Goal: Transaction & Acquisition: Subscribe to service/newsletter

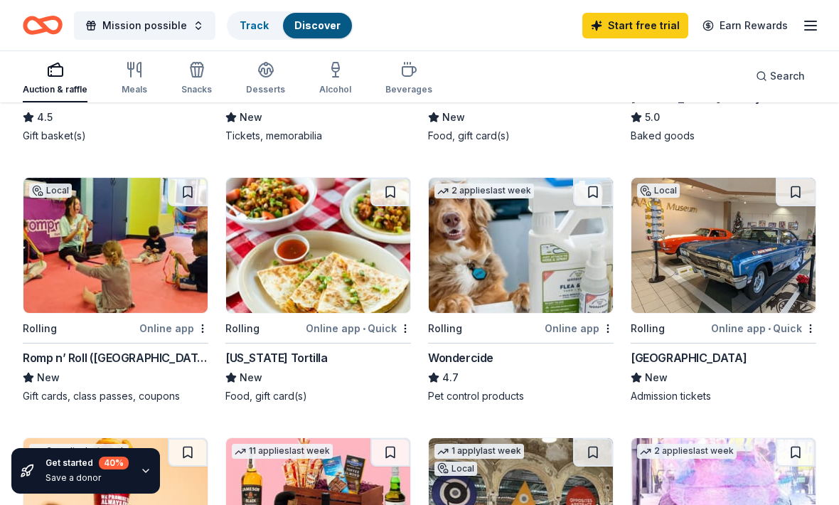
scroll to position [879, 0]
click at [777, 274] on img at bounding box center [723, 245] width 184 height 135
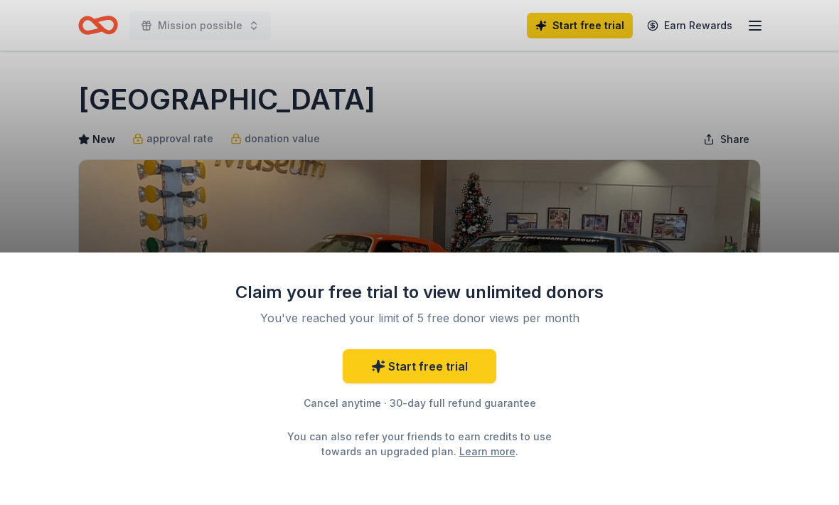
click at [466, 368] on link "Start free trial" at bounding box center [420, 366] width 154 height 34
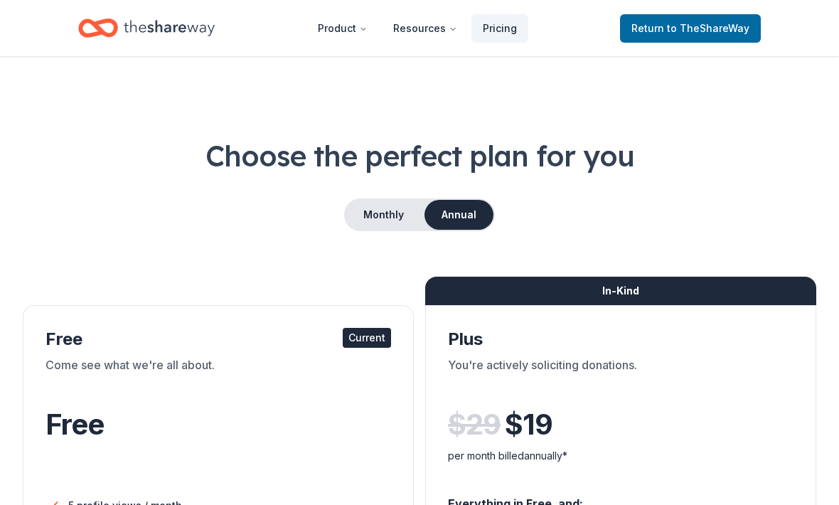
click at [332, 432] on div "Free" at bounding box center [219, 425] width 346 height 40
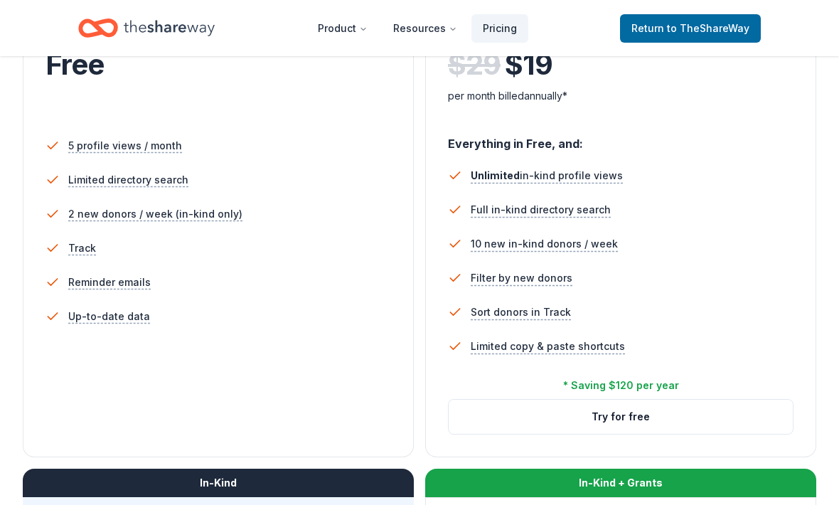
scroll to position [381, 0]
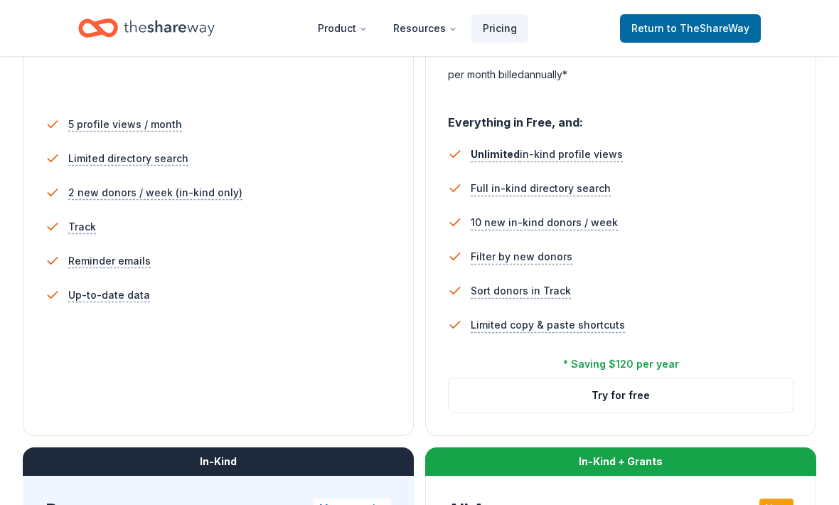
click at [331, 347] on div "5 profile views / month Limited directory search 2 new donors / week (in-kind o…" at bounding box center [219, 237] width 346 height 270
click at [342, 355] on div "5 profile views / month Limited directory search 2 new donors / week (in-kind o…" at bounding box center [219, 237] width 346 height 270
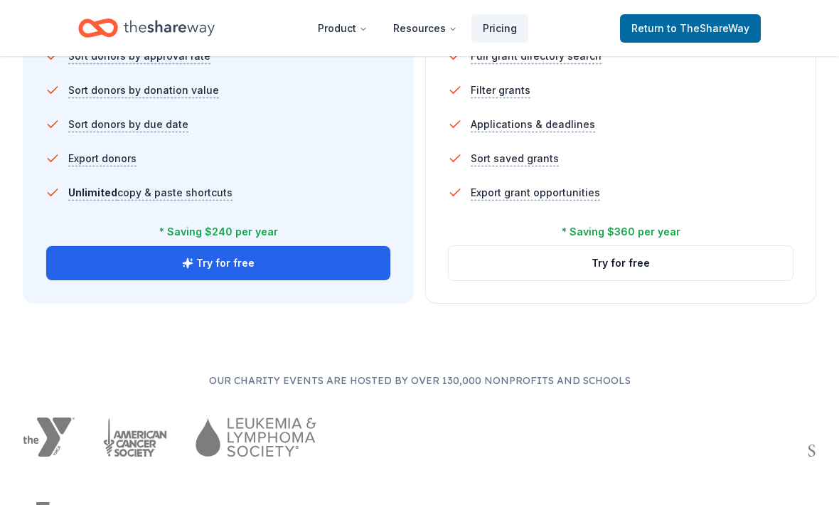
scroll to position [1064, 0]
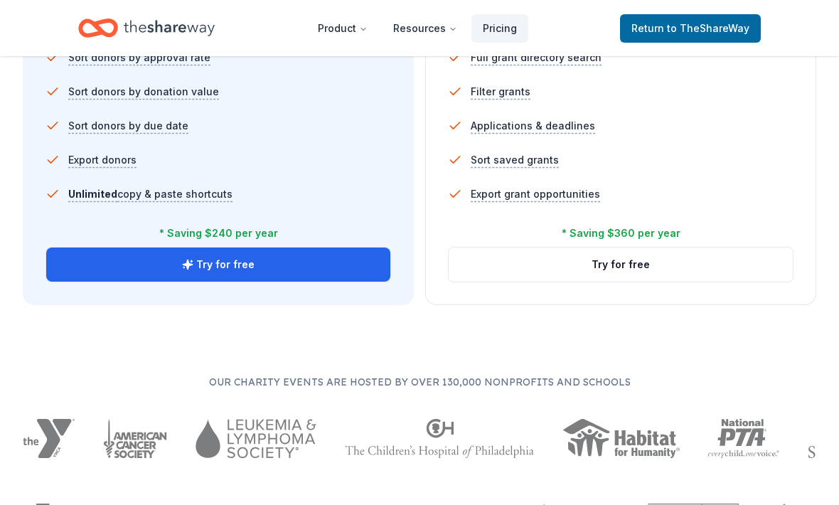
click at [335, 267] on button "Try for free" at bounding box center [218, 264] width 344 height 34
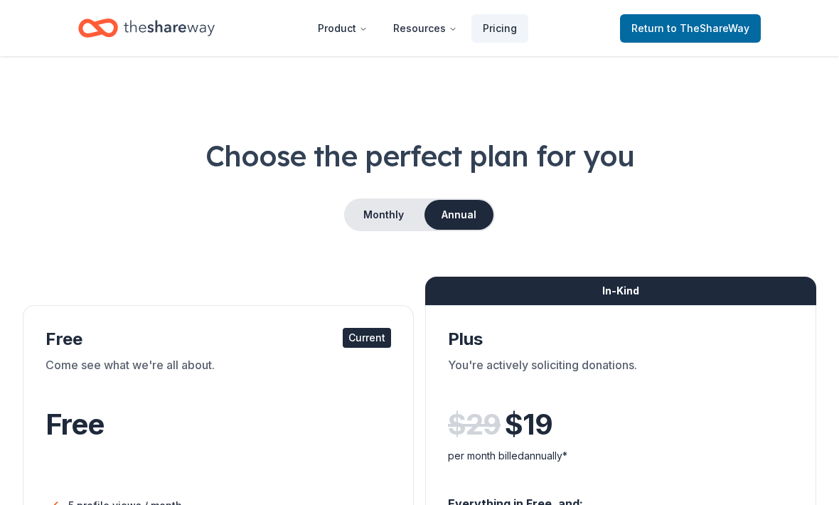
scroll to position [79, 0]
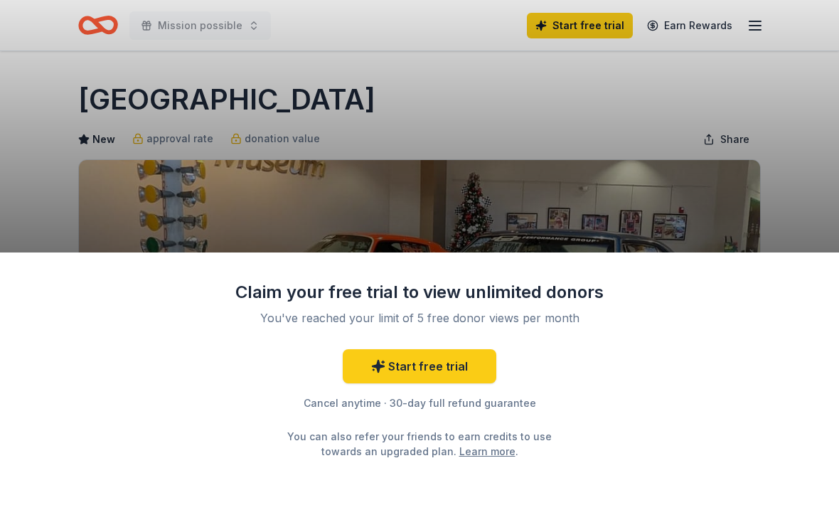
click at [729, 214] on div "Claim your free trial to view unlimited donors You've reached your limit of 5 f…" at bounding box center [419, 252] width 839 height 505
click at [781, 211] on div "Claim your free trial to view unlimited donors You've reached your limit of 5 f…" at bounding box center [419, 252] width 839 height 505
click at [90, 27] on div "Claim your free trial to view unlimited donors You've reached your limit of 5 f…" at bounding box center [419, 252] width 839 height 505
click at [110, 25] on div "Claim your free trial to view unlimited donors You've reached your limit of 5 f…" at bounding box center [419, 252] width 839 height 505
